Goal: Task Accomplishment & Management: Manage account settings

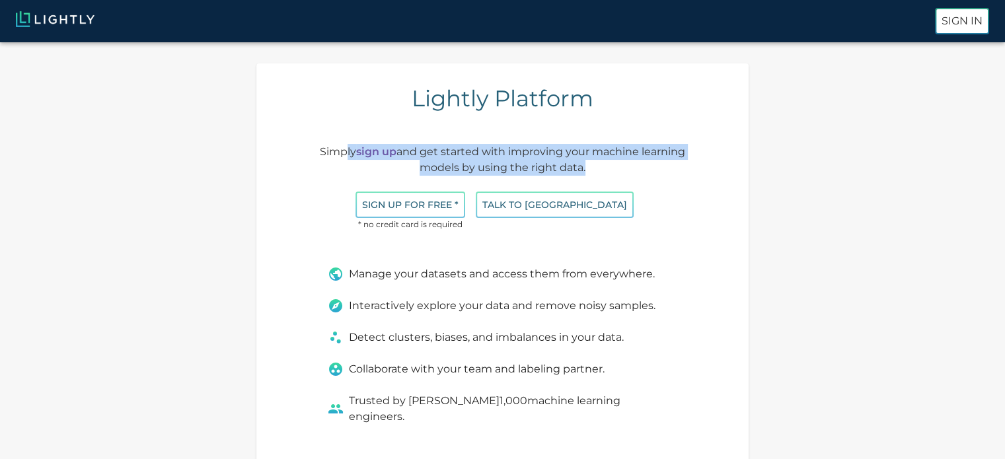
drag, startPoint x: 336, startPoint y: 149, endPoint x: 603, endPoint y: 159, distance: 267.1
click at [587, 161] on p "Simply sign up and get started with improving your machine learning models by u…" at bounding box center [503, 160] width 390 height 32
click at [628, 159] on p "Simply sign up and get started with improving your machine learning models by u…" at bounding box center [503, 160] width 390 height 32
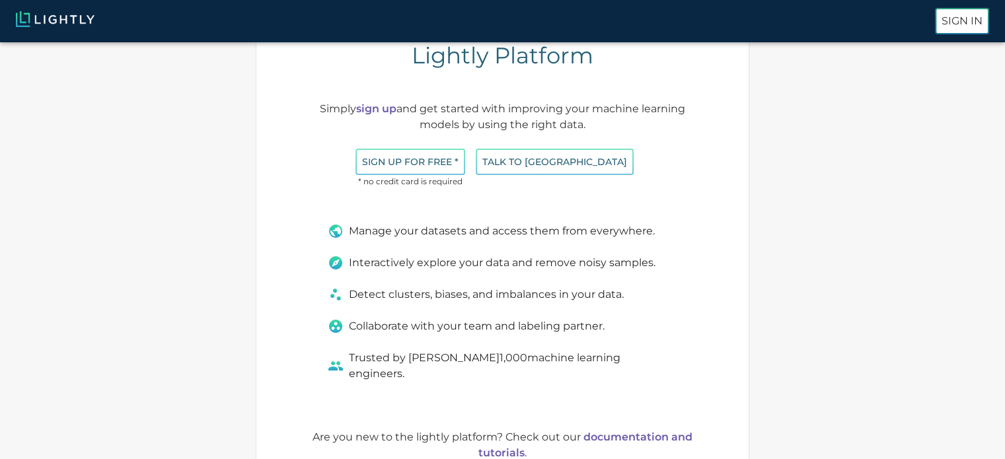
scroll to position [66, 0]
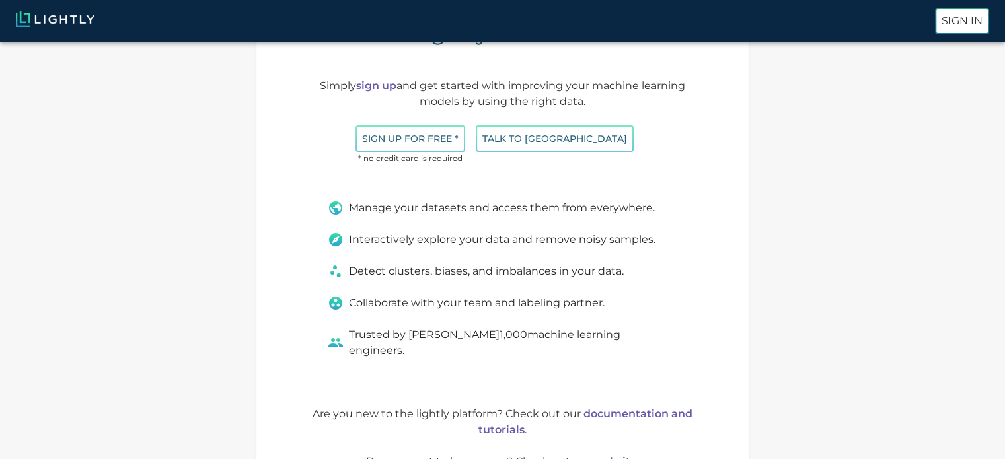
drag, startPoint x: 484, startPoint y: 213, endPoint x: 581, endPoint y: 219, distance: 97.3
click at [581, 219] on div "Manage your datasets and access them from everywhere. Interactively explore you…" at bounding box center [494, 279] width 365 height 190
drag, startPoint x: 494, startPoint y: 245, endPoint x: 613, endPoint y: 260, distance: 120.5
click at [608, 260] on div "Manage your datasets and access them from everywhere. Interactively explore you…" at bounding box center [494, 279] width 365 height 190
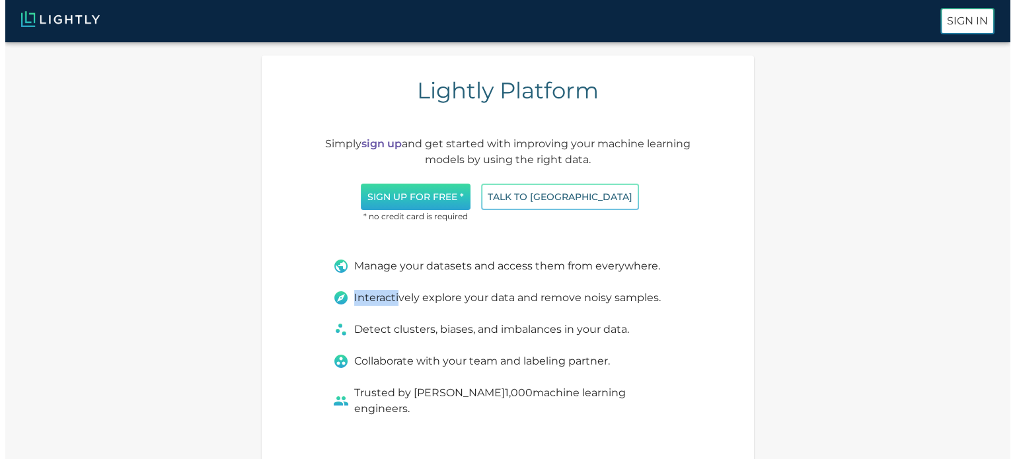
scroll to position [0, 0]
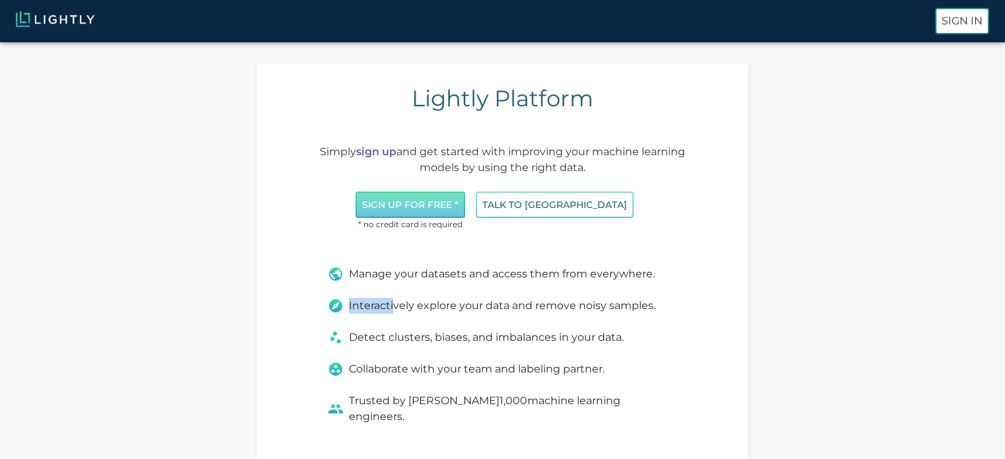
click at [463, 204] on button "Sign up for free *" at bounding box center [410, 205] width 110 height 27
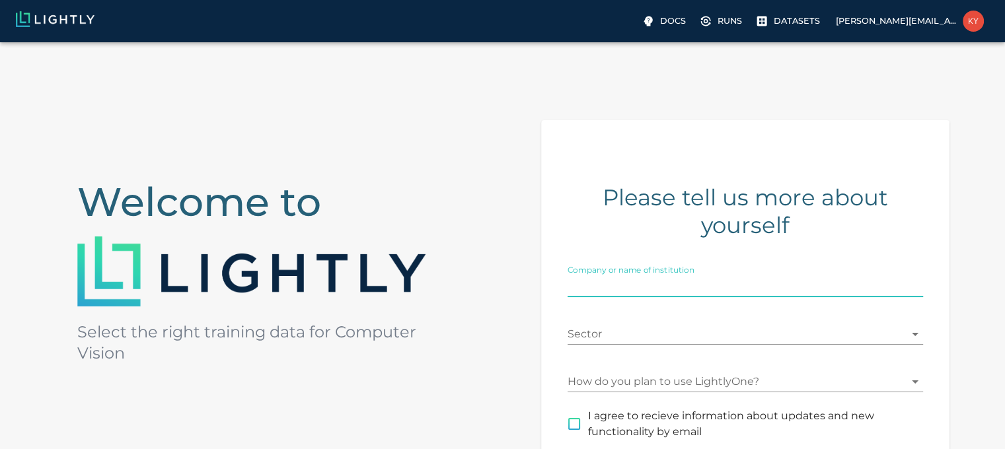
click at [719, 287] on input "Company or name of institution" at bounding box center [745, 286] width 355 height 21
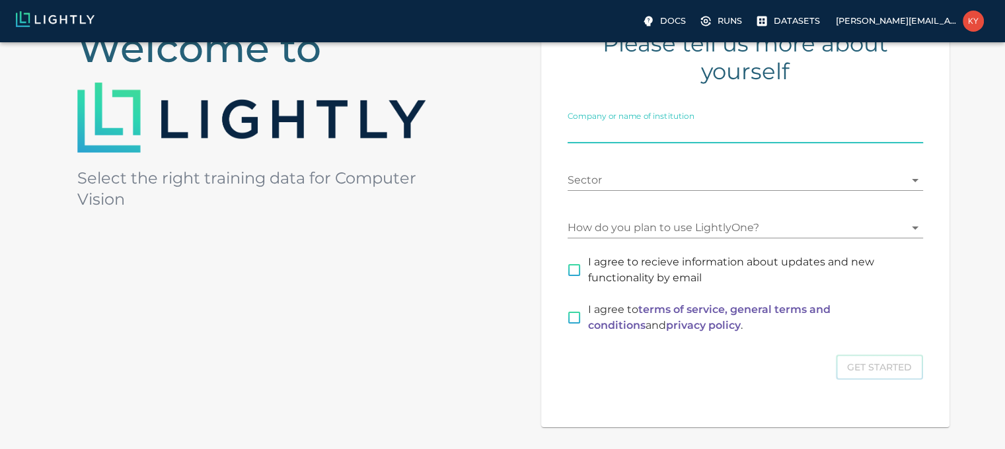
scroll to position [36, 0]
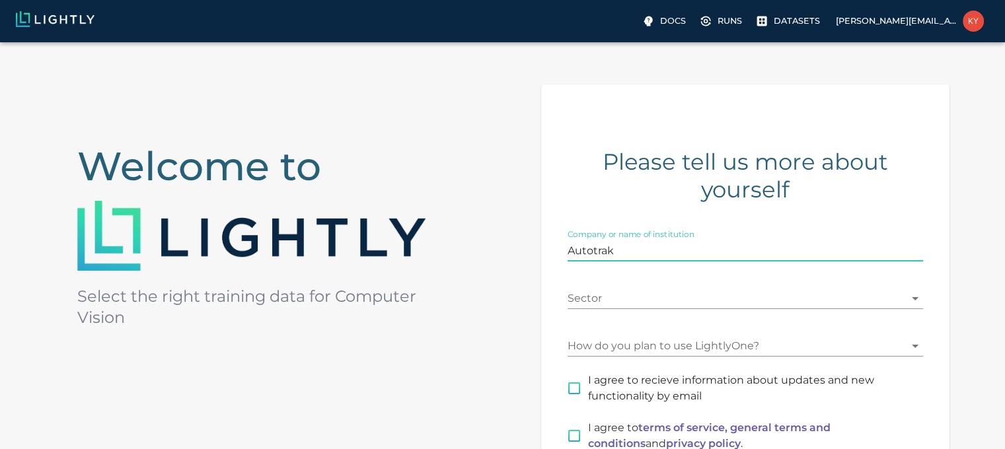
type input "Autotrak"
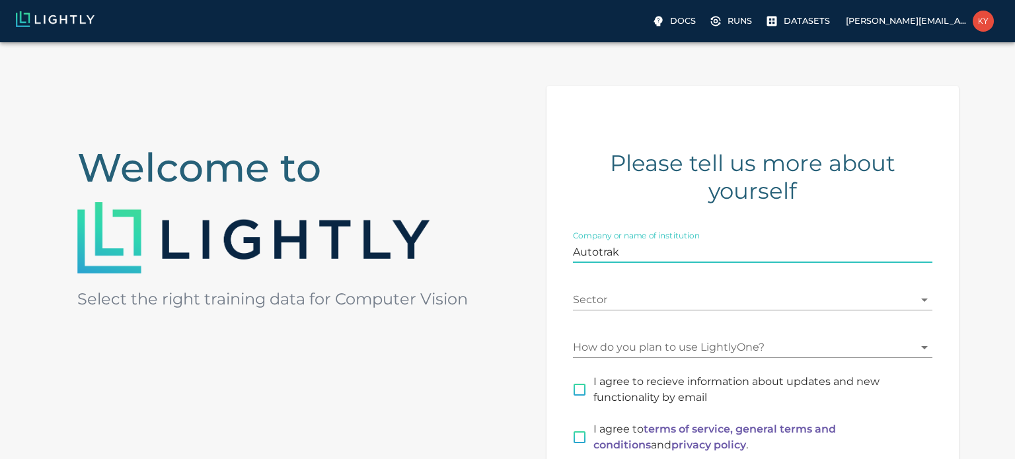
click at [728, 298] on body "Docs Runs Datasets [PERSON_NAME][EMAIL_ADDRESS][DOMAIN_NAME] Welcome to Select …" at bounding box center [507, 327] width 1015 height 641
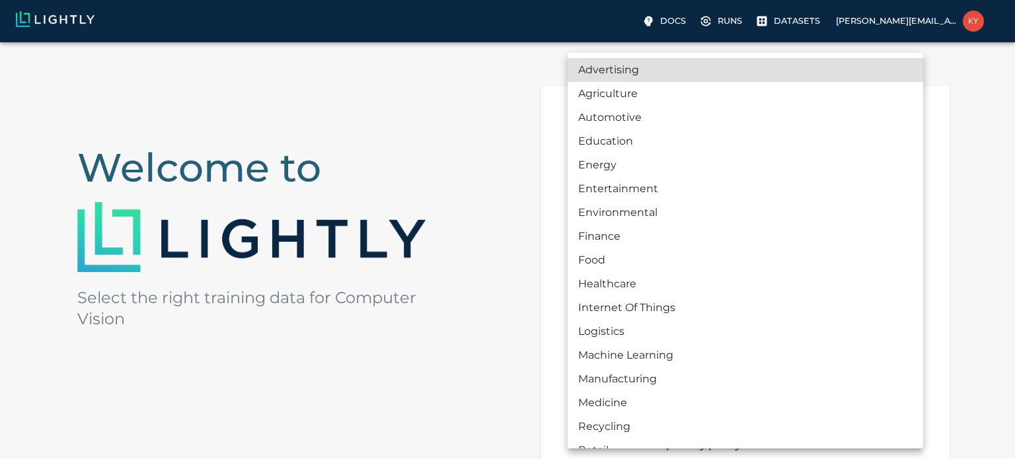
click at [671, 111] on li "Automotive" at bounding box center [745, 118] width 355 height 24
type input "AUTOMOTIVE"
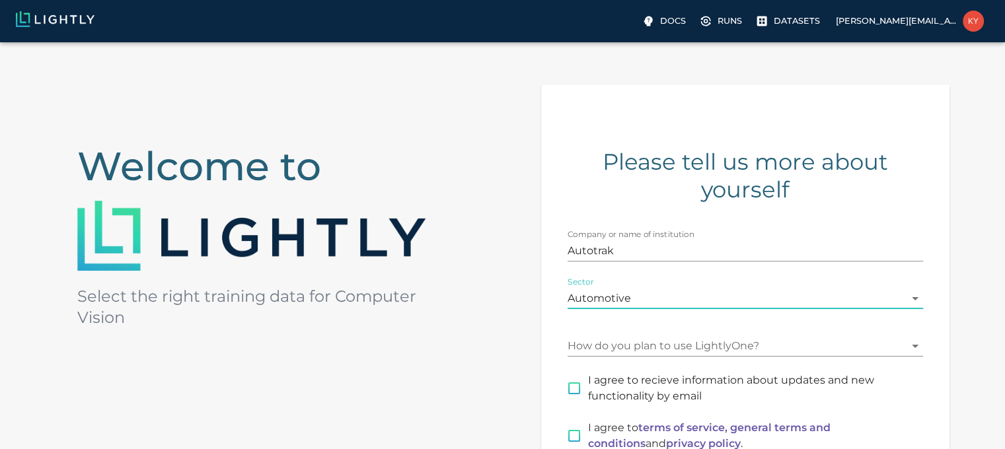
click at [634, 340] on body "Docs Runs Datasets [PERSON_NAME][EMAIL_ADDRESS][DOMAIN_NAME] Welcome to Select …" at bounding box center [502, 326] width 1005 height 638
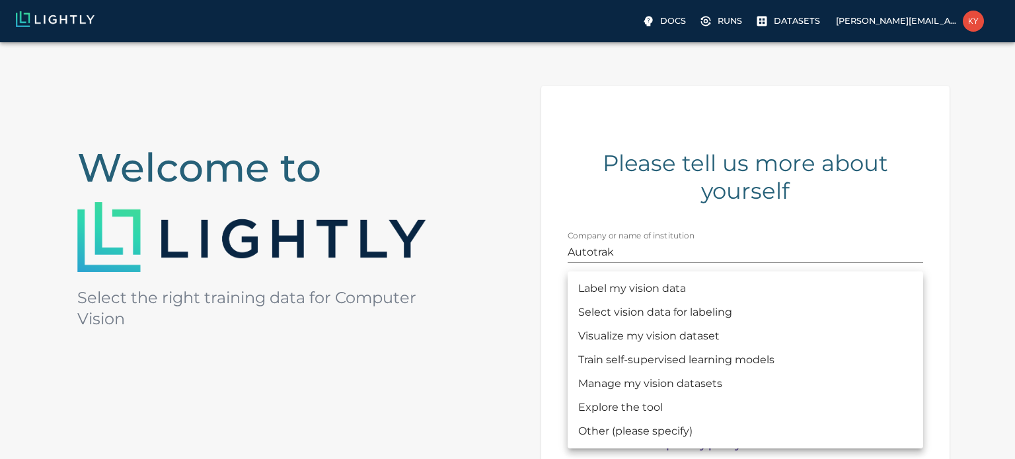
click at [659, 295] on li "Label my vision data" at bounding box center [745, 289] width 355 height 24
type input "LABELING"
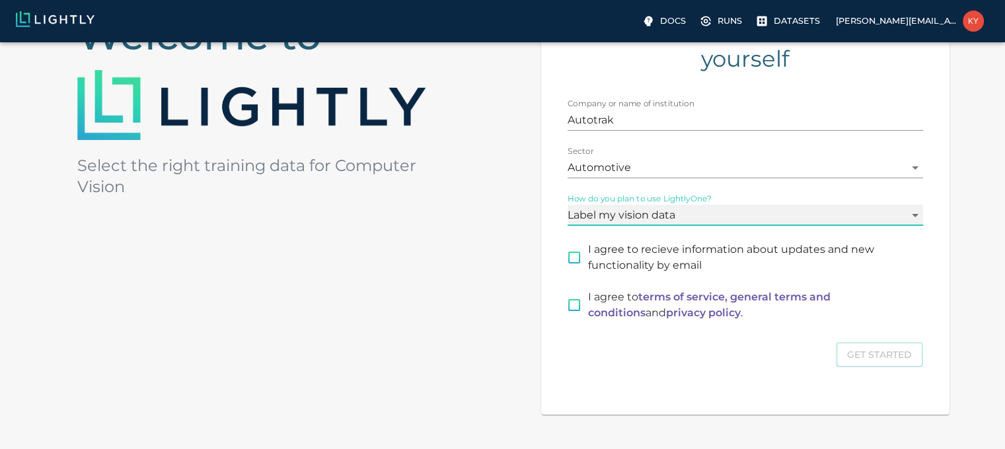
scroll to position [168, 0]
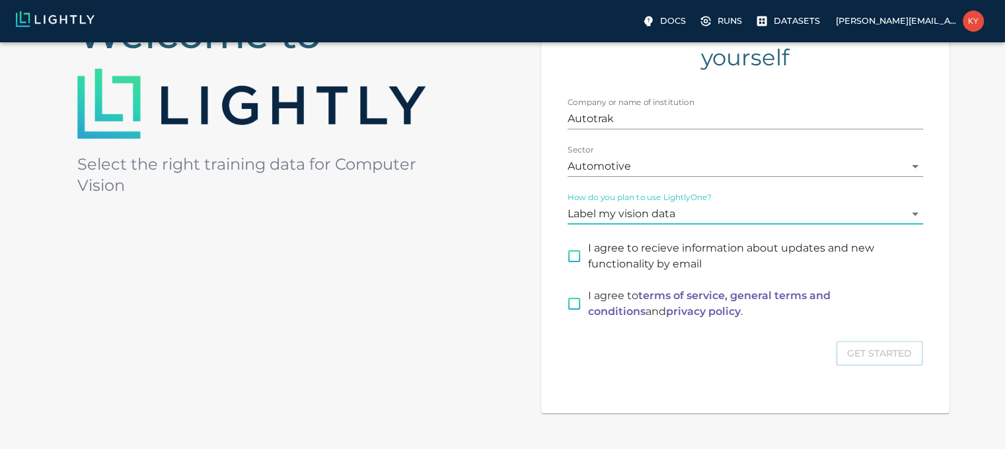
click at [583, 262] on input "I agree to recieve information about updates and new functionality by email" at bounding box center [574, 256] width 28 height 28
click at [581, 268] on input "I agree to recieve information about updates and new functionality by email" at bounding box center [574, 256] width 28 height 28
checkbox input "false"
click at [577, 307] on input "I agree to terms of service, general terms and conditions and privacy policy ." at bounding box center [574, 304] width 28 height 28
checkbox input "true"
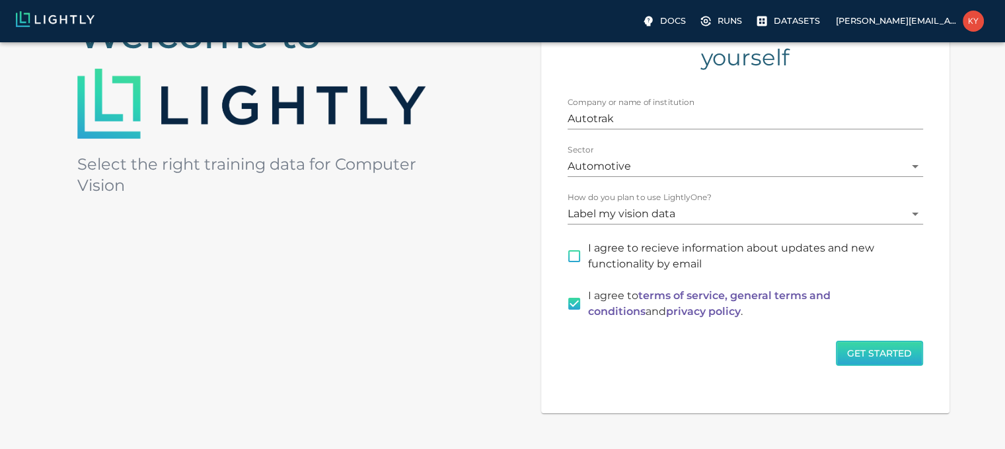
click at [885, 354] on button "Get Started" at bounding box center [879, 354] width 87 height 26
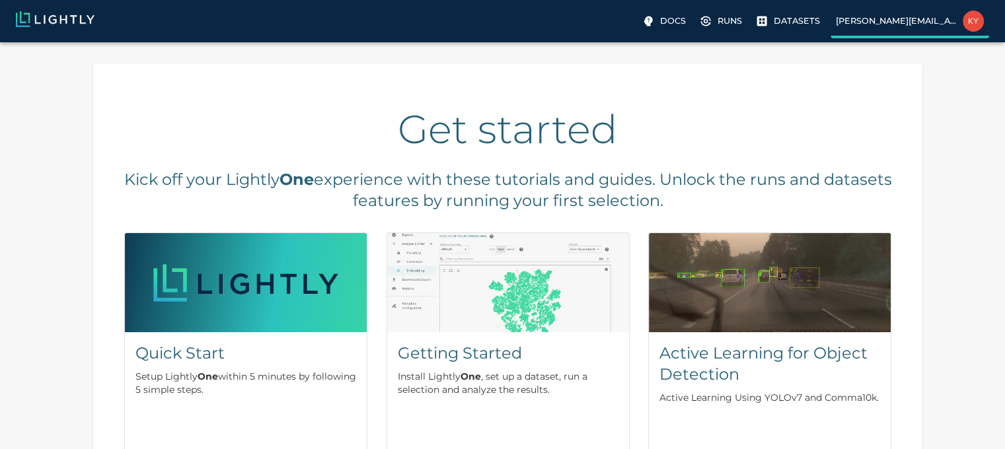
click at [885, 22] on p "[PERSON_NAME][EMAIL_ADDRESS][DOMAIN_NAME]" at bounding box center [897, 21] width 122 height 13
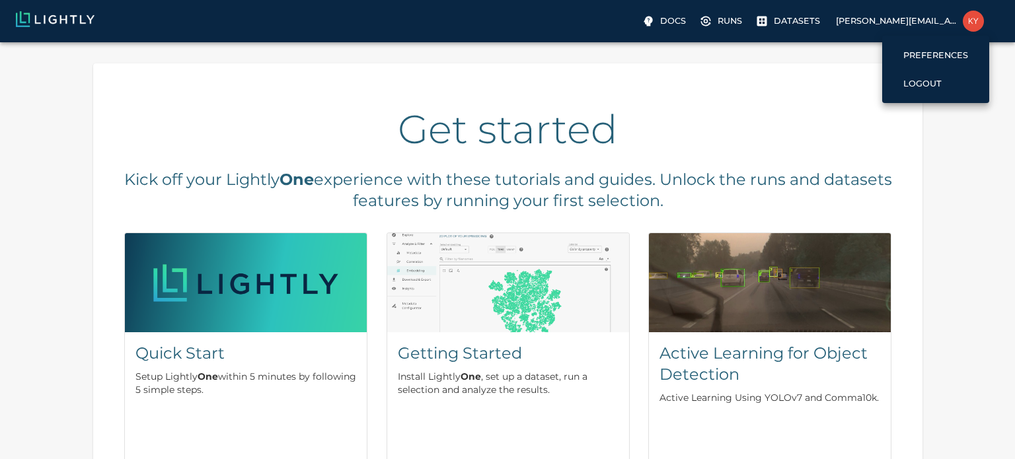
click at [811, 16] on div at bounding box center [507, 229] width 1015 height 459
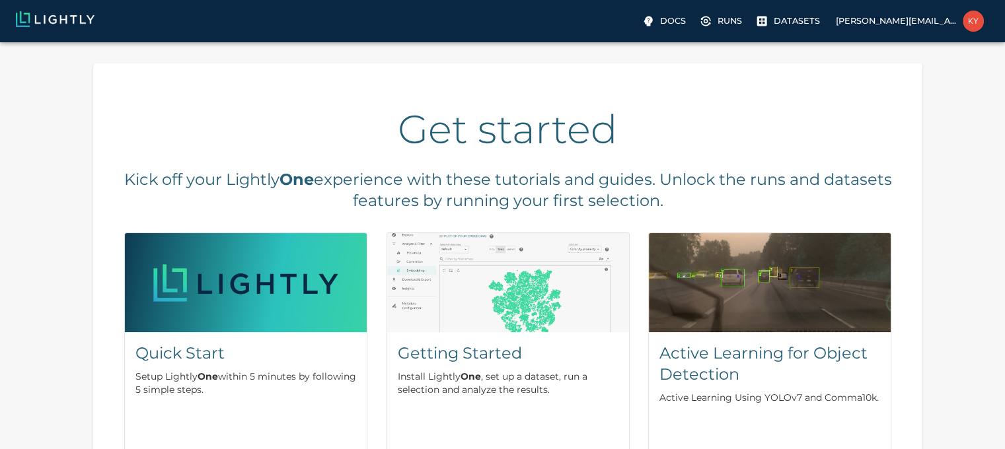
click at [805, 20] on p "Datasets" at bounding box center [797, 21] width 46 height 13
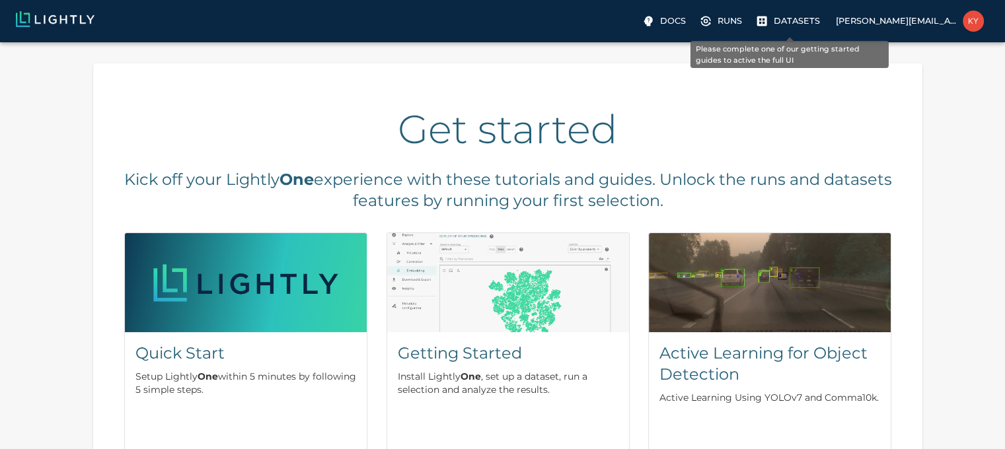
click at [795, 24] on p "Datasets" at bounding box center [797, 21] width 46 height 13
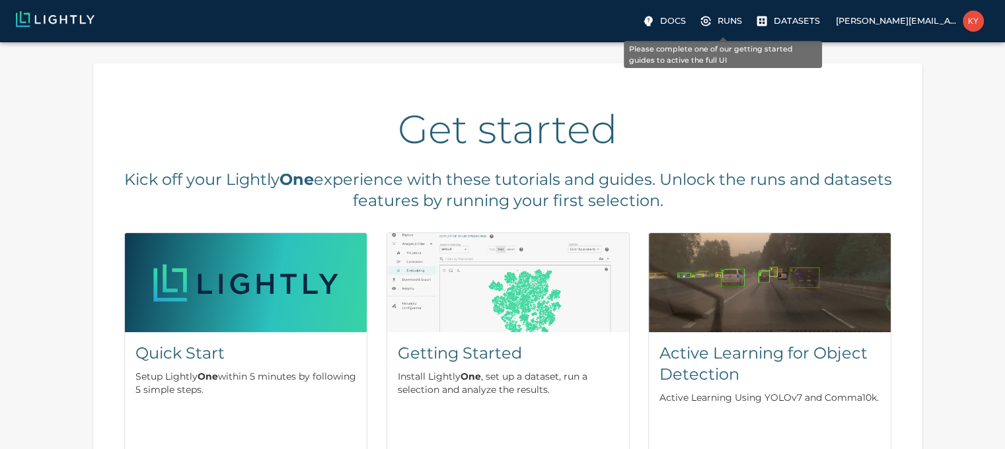
click at [716, 28] on label "Runs" at bounding box center [721, 21] width 51 height 21
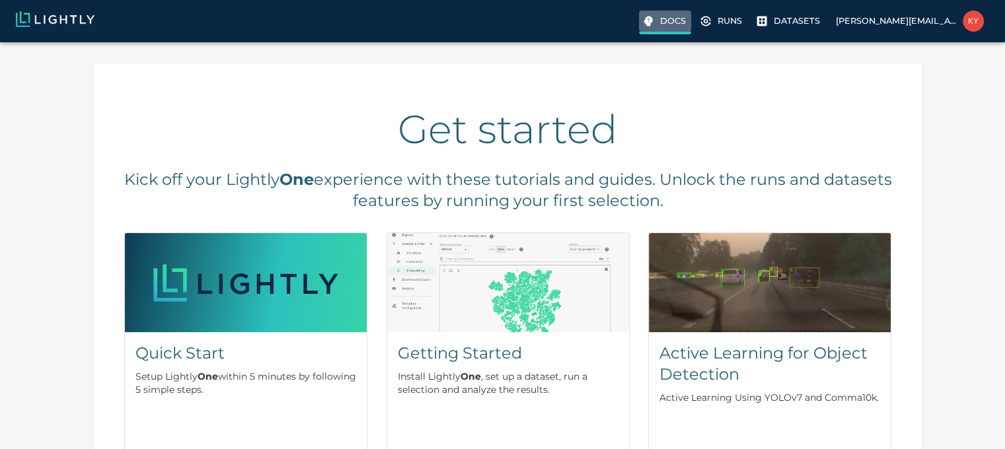
click at [676, 22] on p "Docs" at bounding box center [673, 21] width 26 height 13
click at [885, 27] on p "[PERSON_NAME][EMAIL_ADDRESS][DOMAIN_NAME]" at bounding box center [897, 21] width 122 height 13
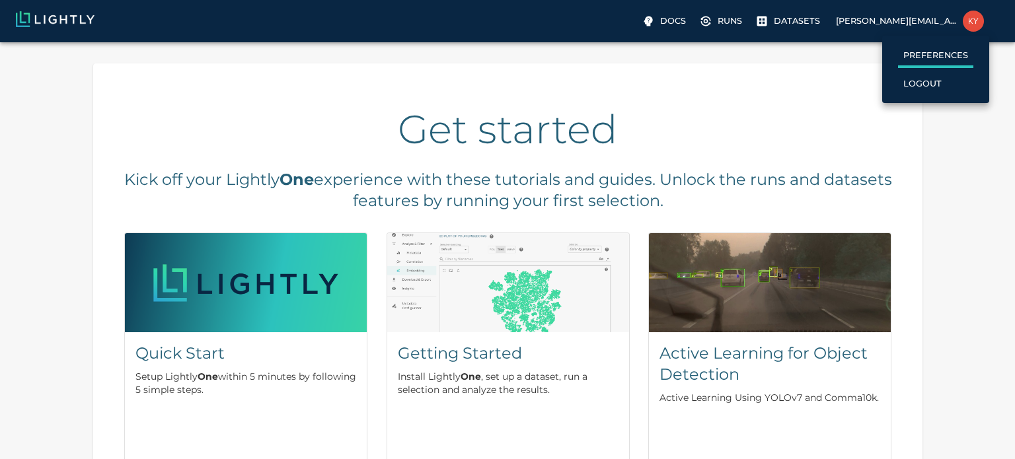
click at [898, 52] on label "Preferences" at bounding box center [935, 56] width 75 height 23
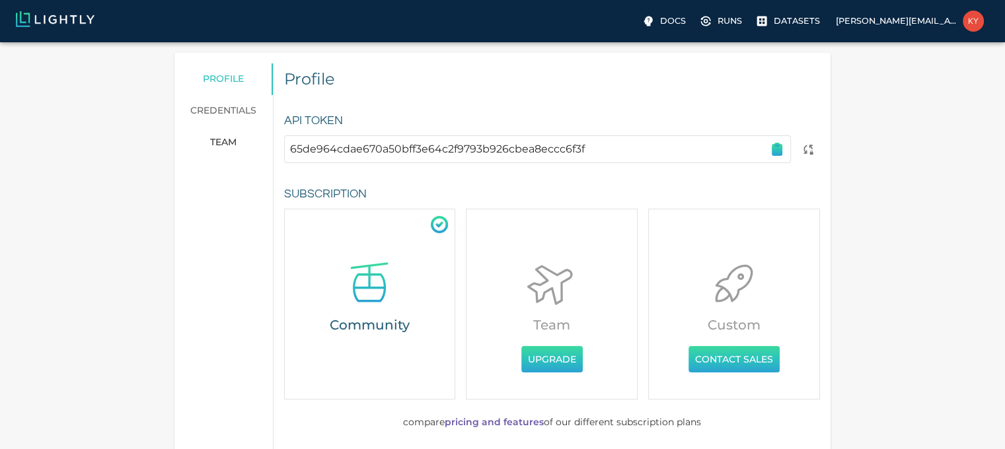
click at [781, 149] on icon "button" at bounding box center [776, 150] width 9 height 11
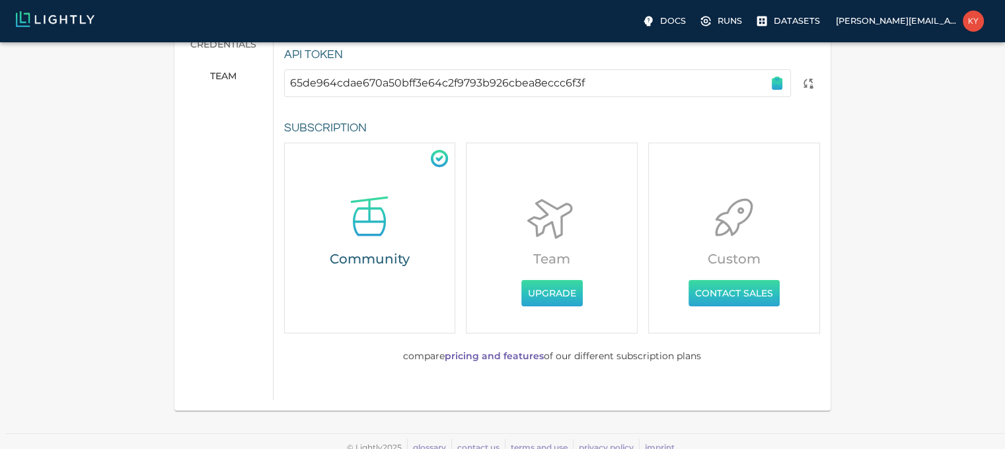
click at [482, 352] on link "pricing and features" at bounding box center [494, 356] width 99 height 12
click at [572, 290] on button "Upgrade" at bounding box center [551, 293] width 61 height 27
